Goal: Task Accomplishment & Management: Use online tool/utility

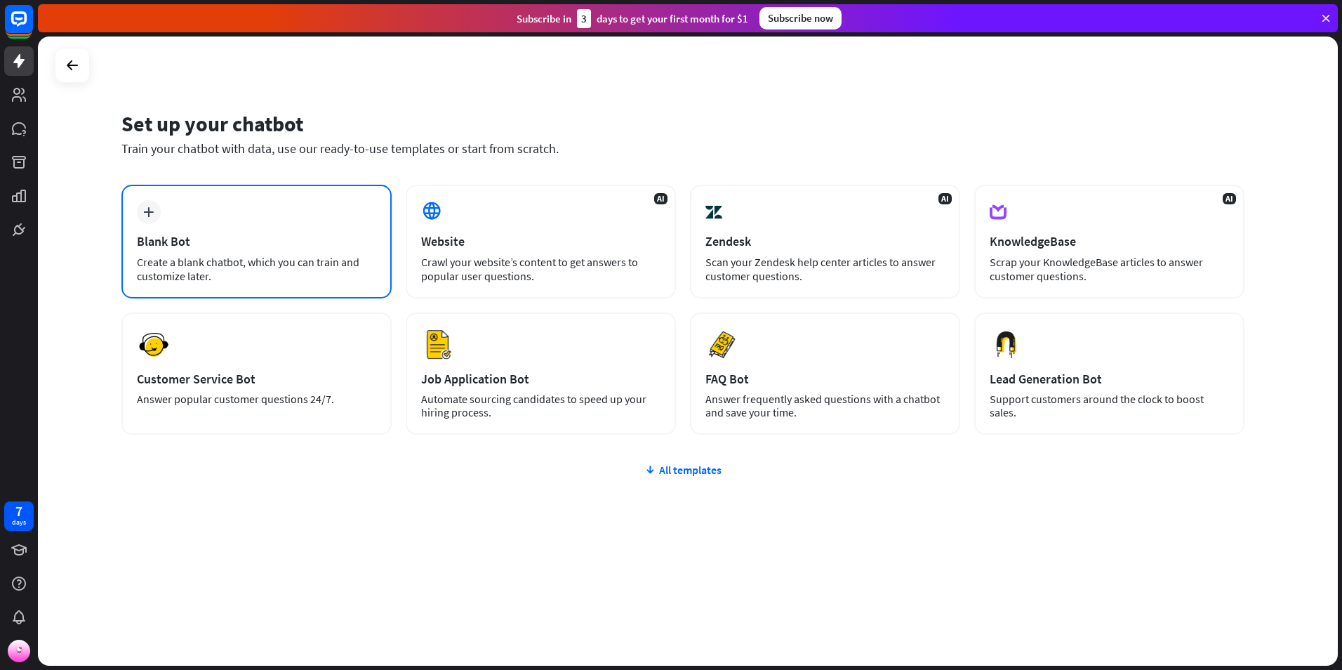
click at [185, 225] on div "plus Blank Bot Create a blank chatbot, which you can train and customize later." at bounding box center [256, 242] width 270 height 114
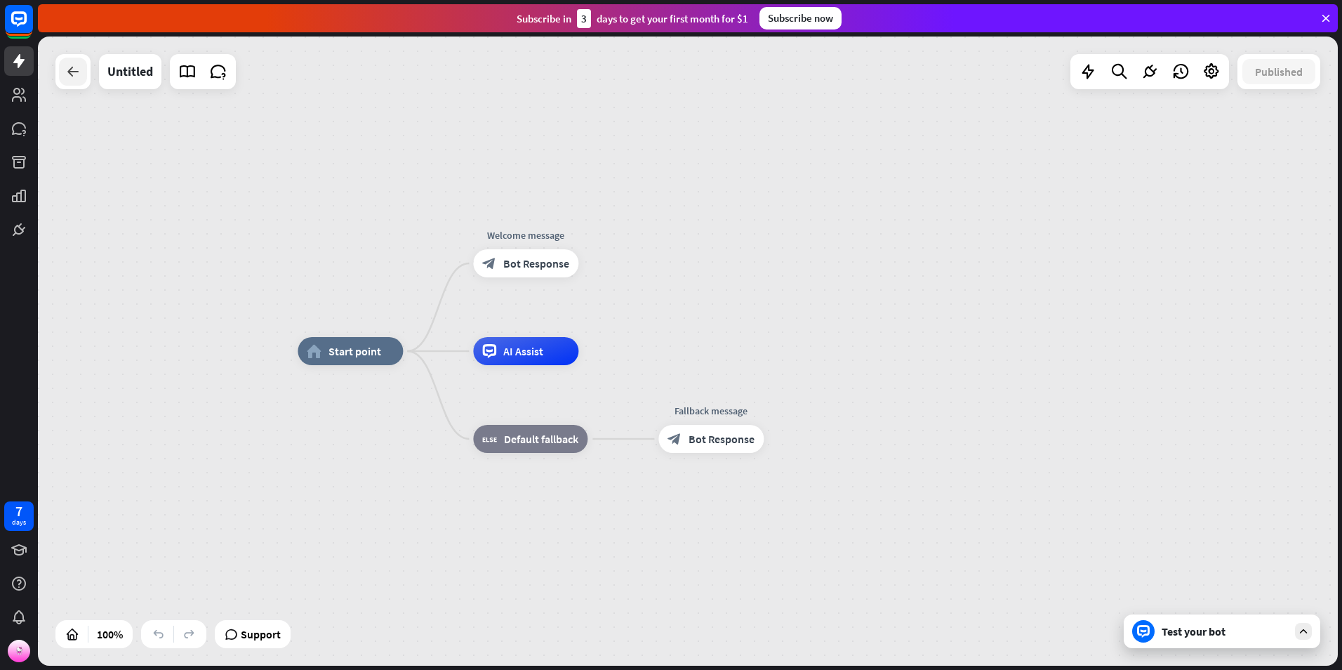
click at [68, 74] on icon at bounding box center [73, 71] width 17 height 17
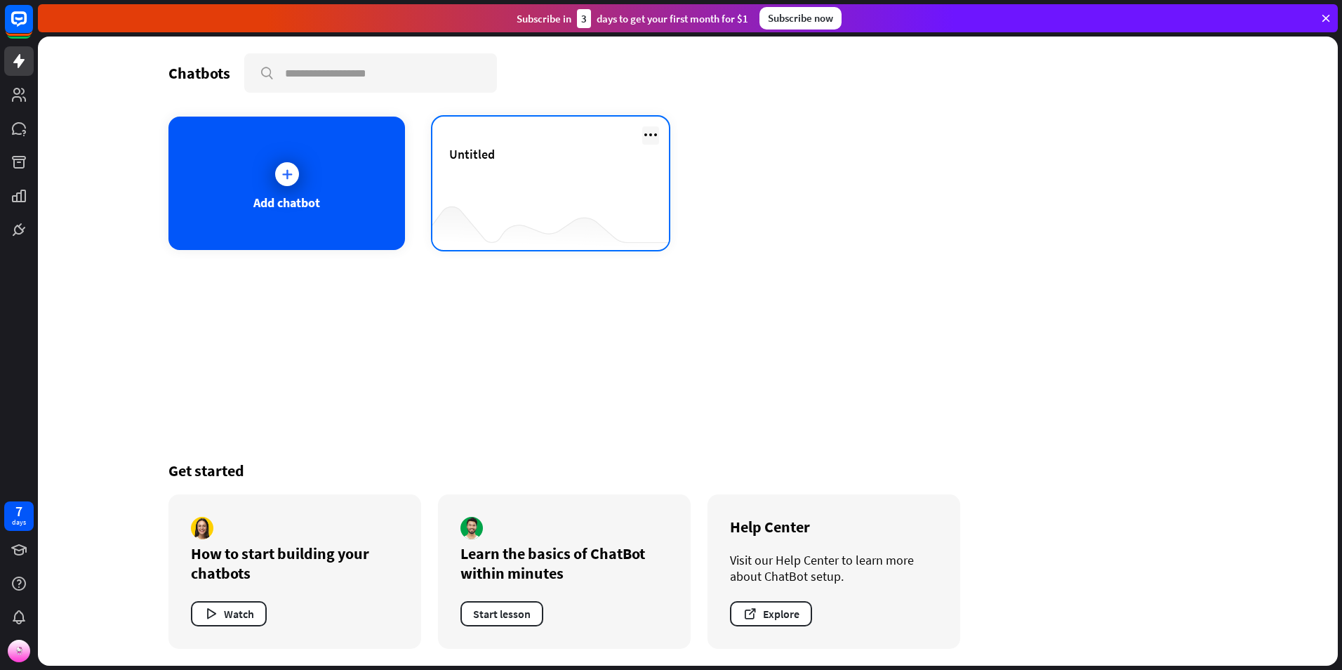
click at [655, 134] on icon at bounding box center [650, 134] width 17 height 17
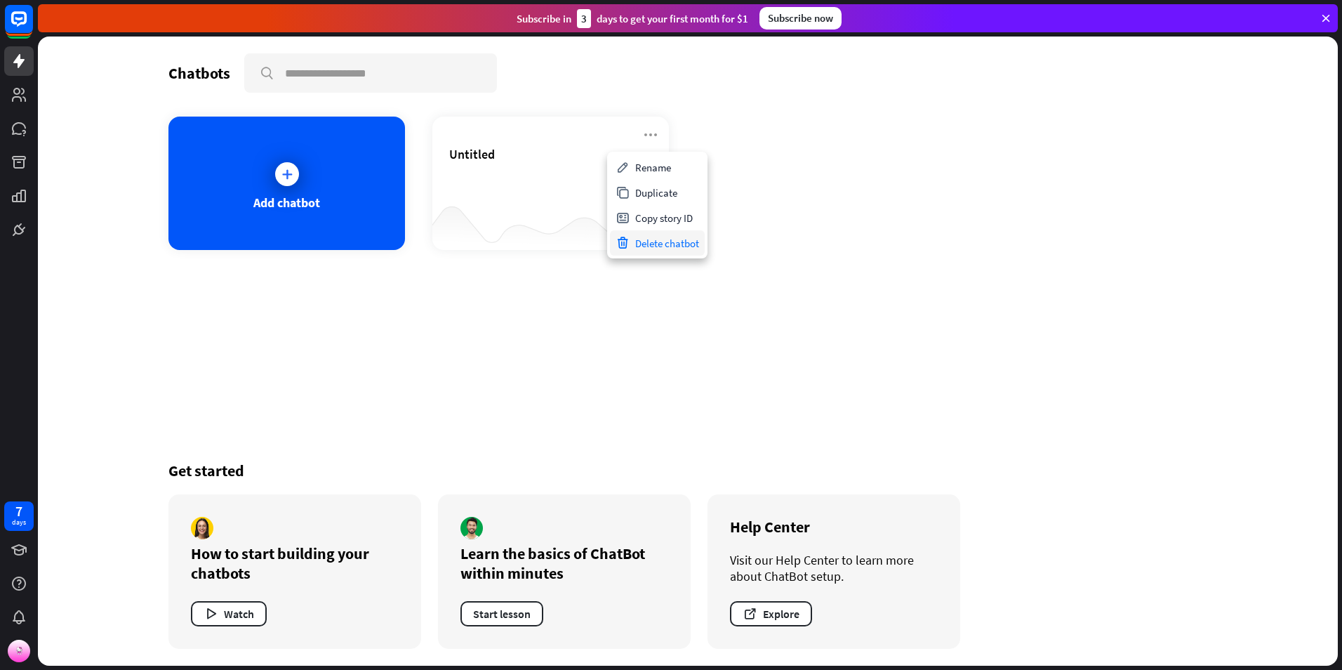
click at [682, 245] on div "Delete chatbot" at bounding box center [657, 242] width 95 height 25
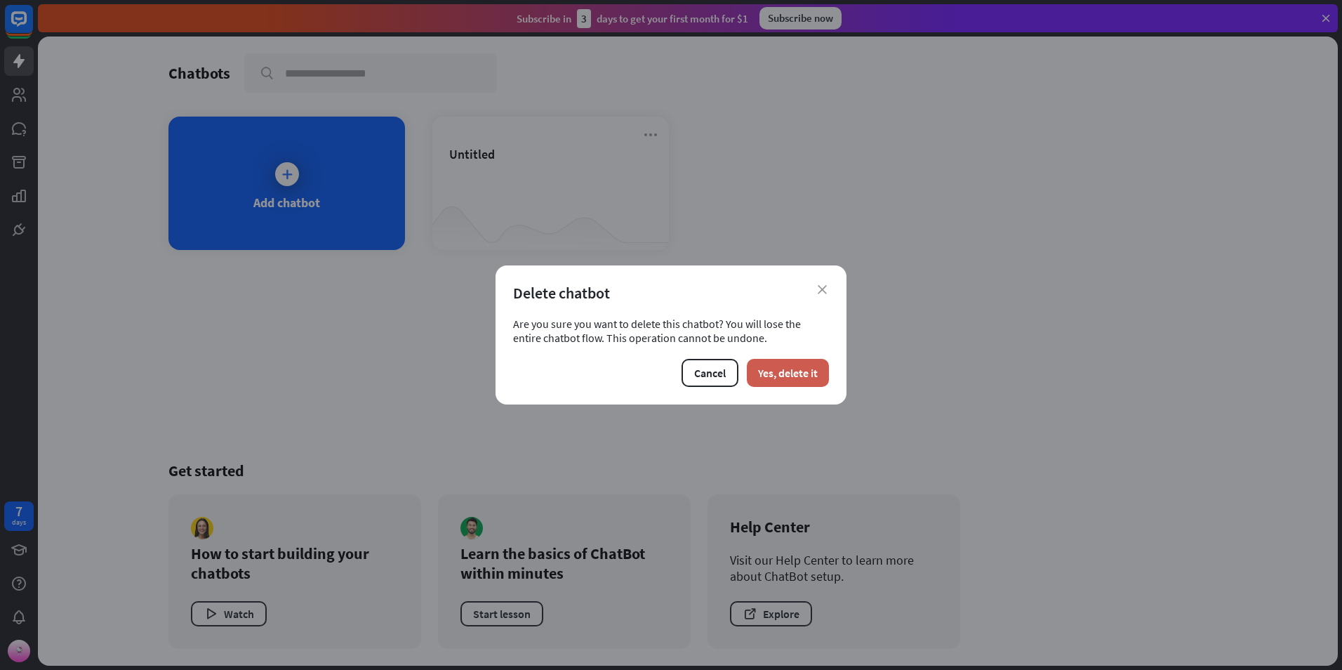
click at [781, 369] on button "Yes, delete it" at bounding box center [788, 373] width 82 height 28
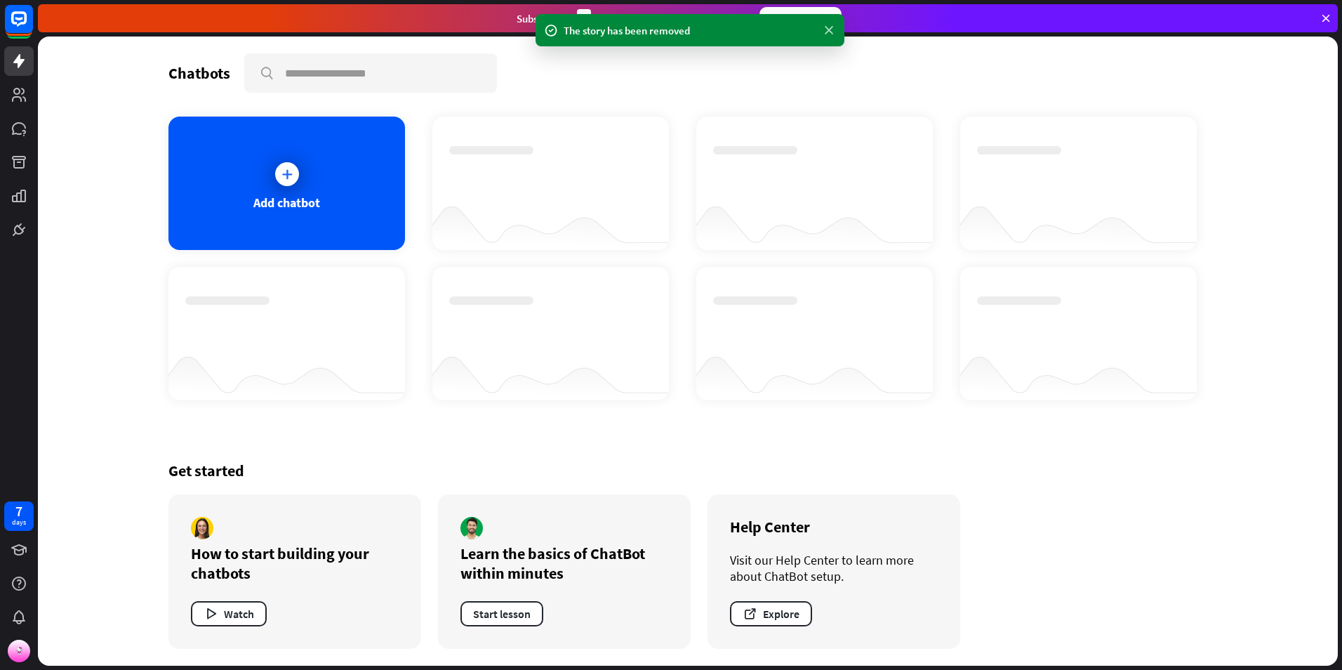
click at [829, 28] on icon at bounding box center [829, 30] width 14 height 15
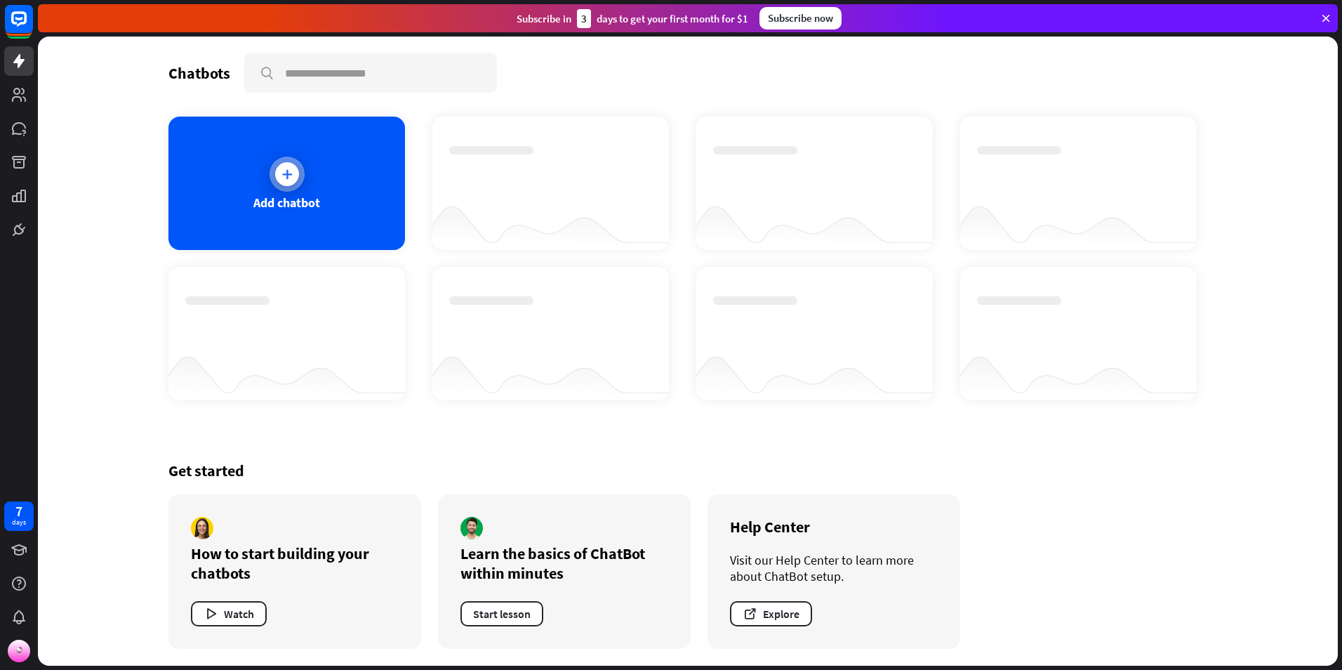
click at [286, 164] on div at bounding box center [287, 174] width 24 height 24
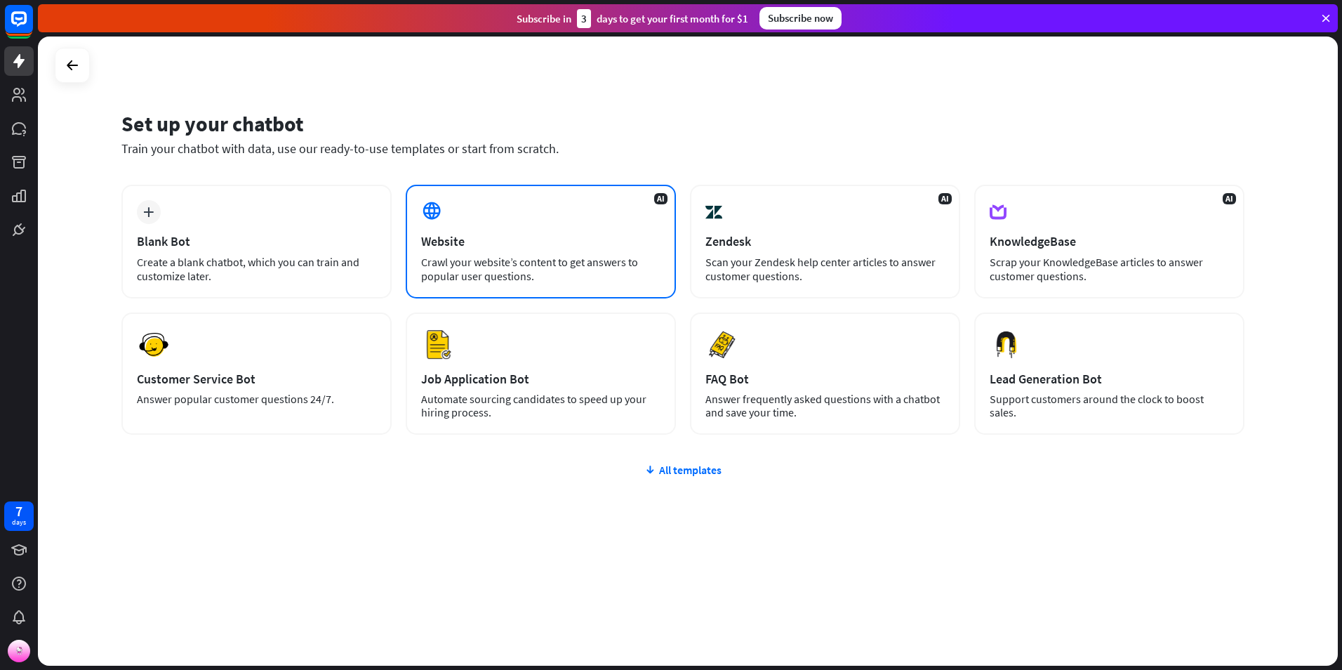
click at [516, 220] on div "AI Website Crawl your website’s content to get answers to popular user question…" at bounding box center [541, 242] width 270 height 114
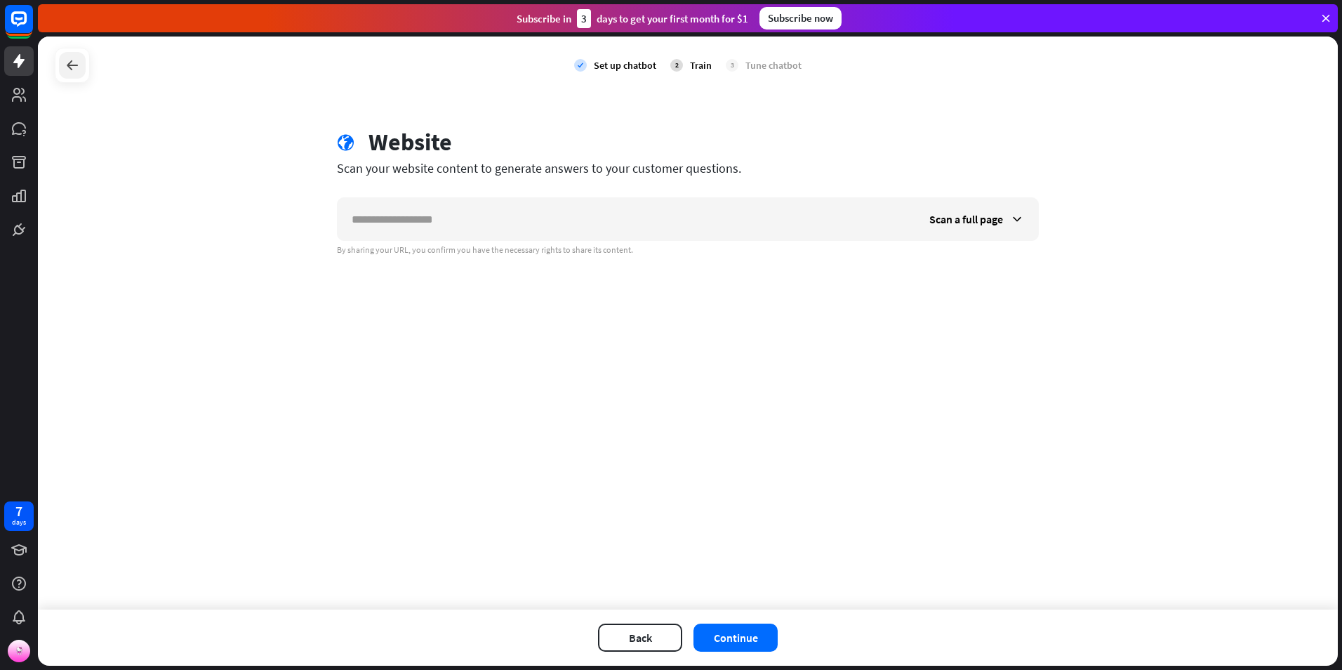
click at [67, 60] on icon at bounding box center [72, 65] width 17 height 17
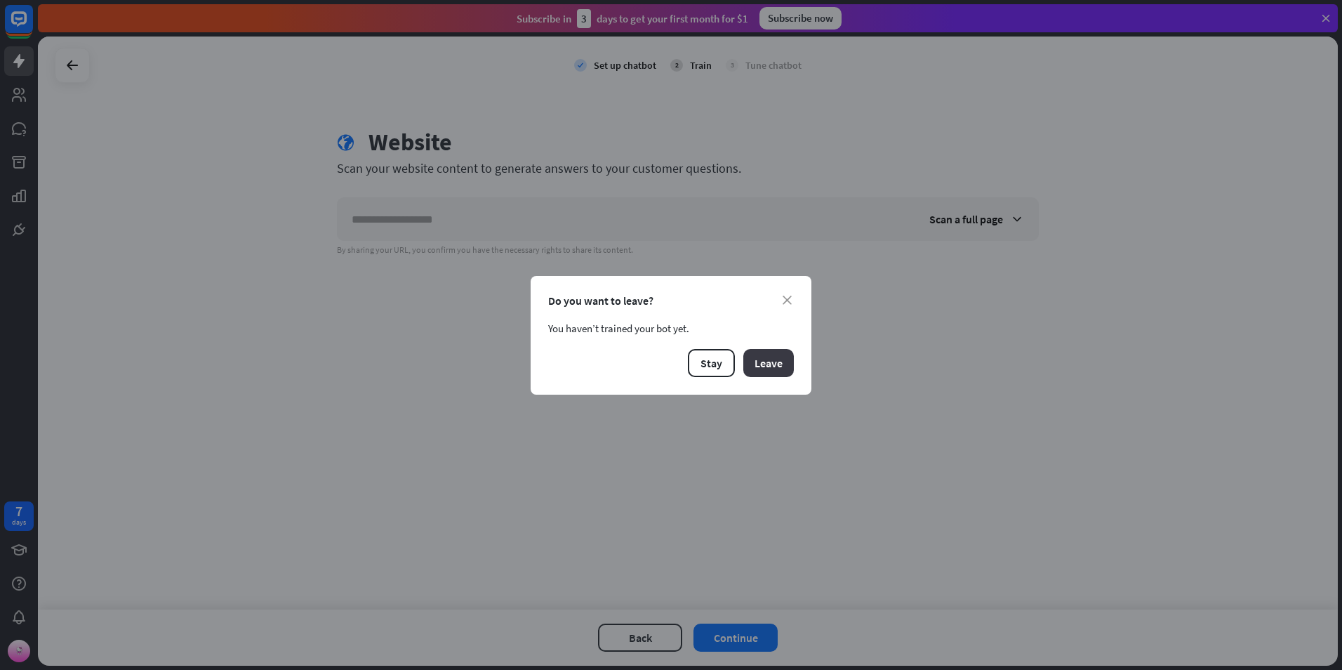
click at [767, 355] on button "Leave" at bounding box center [768, 363] width 51 height 28
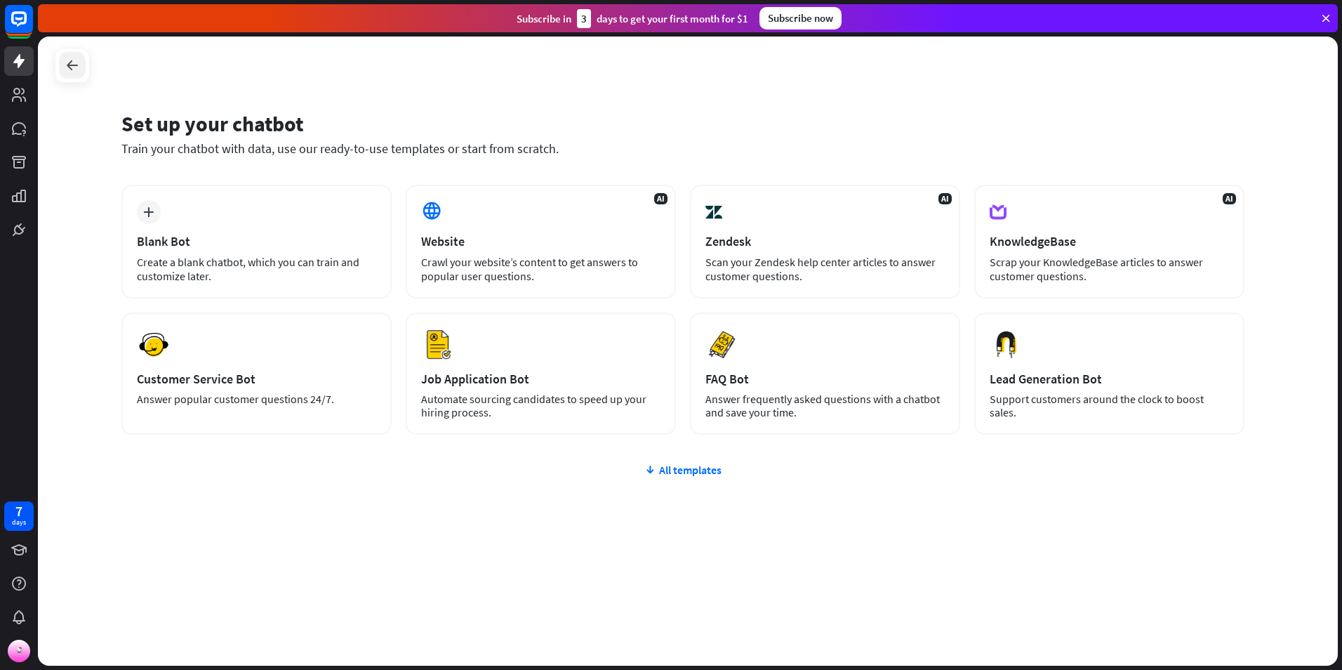
click at [68, 65] on icon at bounding box center [72, 65] width 17 height 17
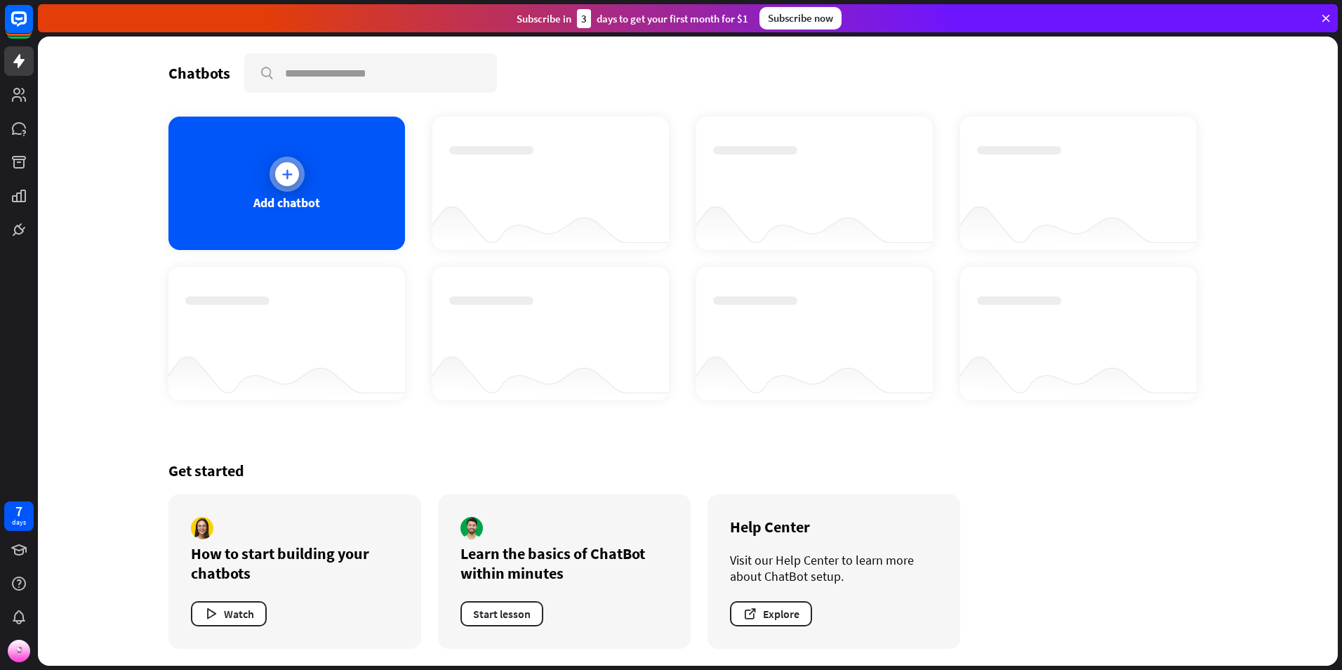
click at [280, 195] on div "Add chatbot" at bounding box center [286, 202] width 67 height 16
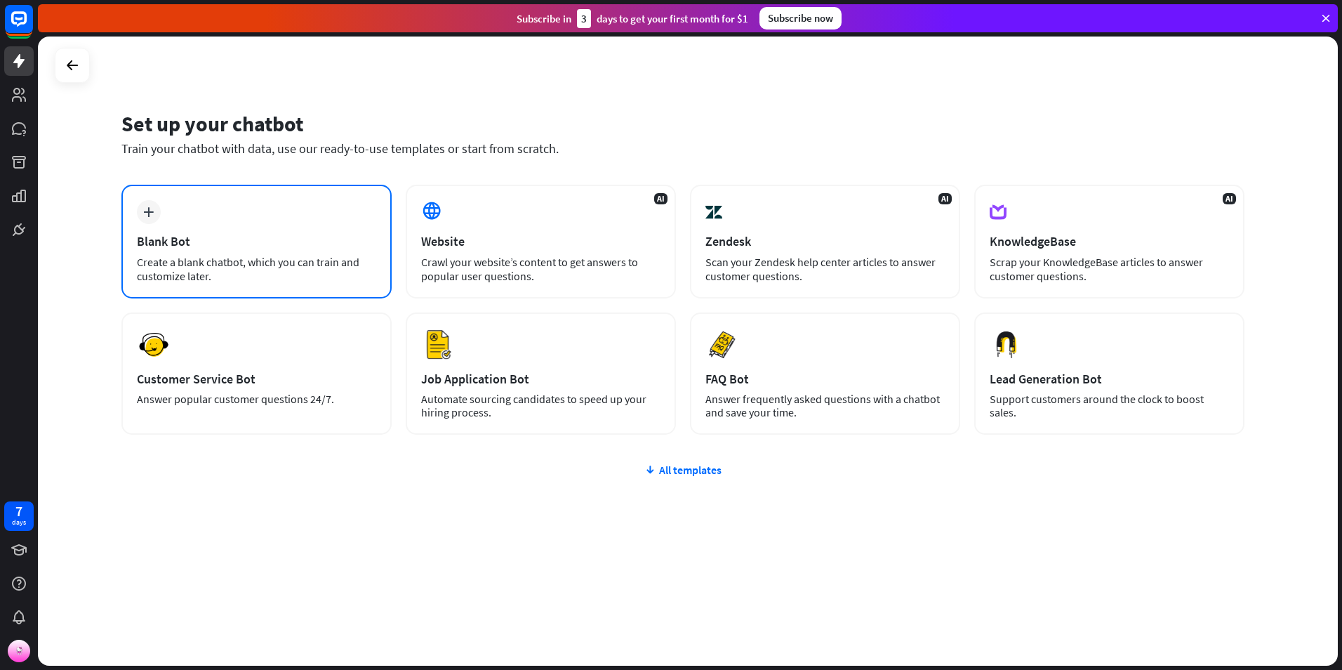
click at [208, 238] on div "Blank Bot" at bounding box center [256, 241] width 239 height 16
